Goal: Task Accomplishment & Management: Manage account settings

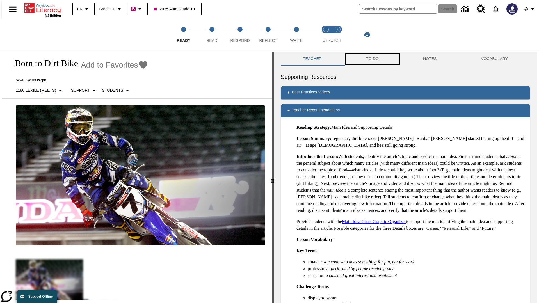
click at [372, 59] on button "TO-DO" at bounding box center [372, 58] width 57 height 13
